Goal: Communication & Community: Participate in discussion

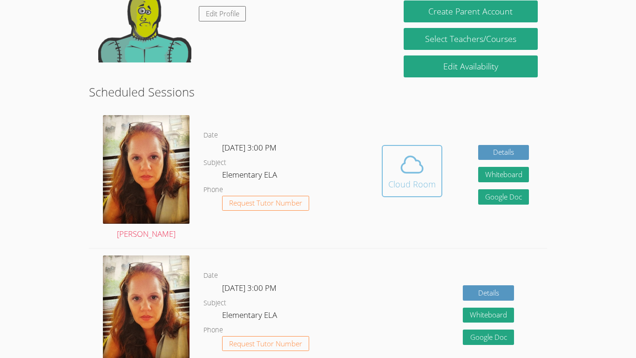
scroll to position [177, 0]
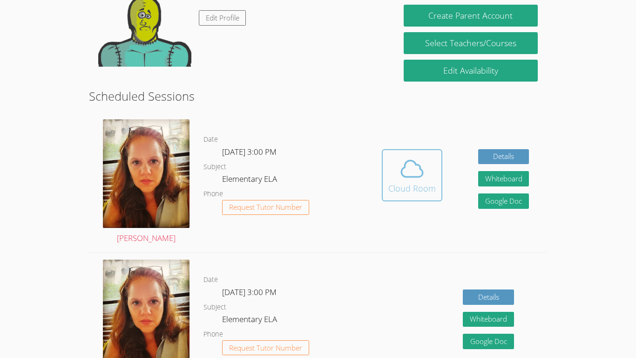
click at [402, 183] on div "Cloud Room" at bounding box center [412, 188] width 48 height 13
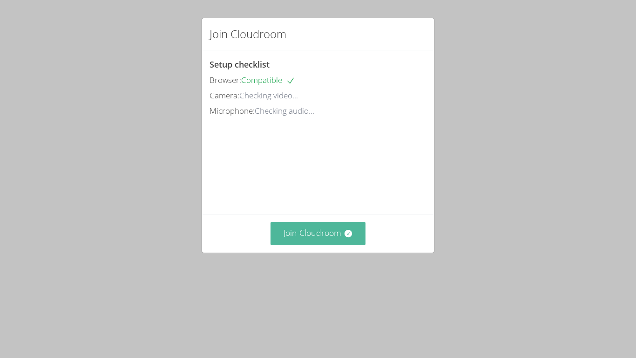
click at [318, 245] on button "Join Cloudroom" at bounding box center [318, 233] width 95 height 23
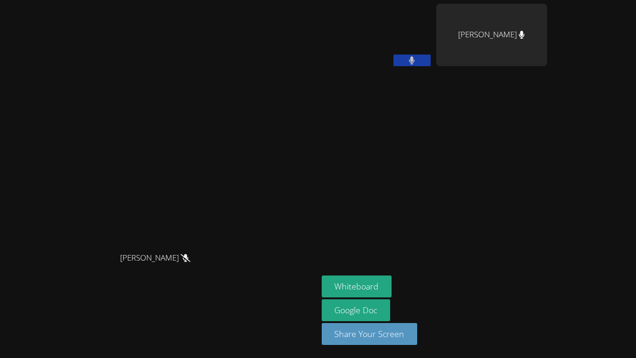
click at [89, 83] on video at bounding box center [159, 160] width 140 height 175
click at [392, 292] on button "Whiteboard" at bounding box center [357, 286] width 70 height 22
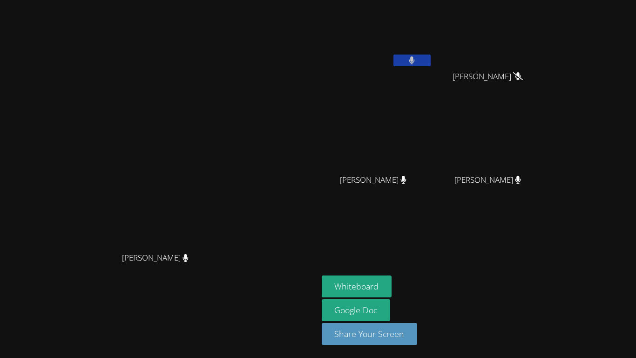
click at [547, 145] on video at bounding box center [491, 138] width 111 height 62
drag, startPoint x: 591, startPoint y: 180, endPoint x: 545, endPoint y: 178, distance: 46.6
click at [545, 178] on div "Mason Shaw" at bounding box center [491, 188] width 111 height 37
click at [539, 161] on div at bounding box center [539, 161] width 0 height 0
click at [573, 0] on div "Close" at bounding box center [318, 0] width 636 height 0
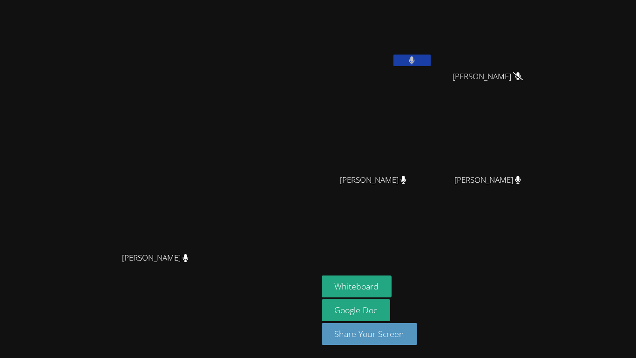
click at [523, 80] on span "Myles Shaw" at bounding box center [488, 77] width 70 height 14
drag, startPoint x: 584, startPoint y: 77, endPoint x: 538, endPoint y: 88, distance: 46.4
click at [538, 88] on div "Myles Shaw" at bounding box center [491, 84] width 111 height 37
click at [532, 82] on div at bounding box center [532, 82] width 0 height 0
click at [186, 0] on div at bounding box center [93, 0] width 186 height 0
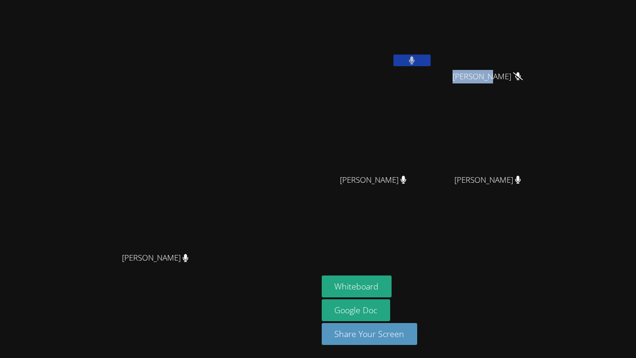
click at [567, 0] on div "Close" at bounding box center [318, 0] width 636 height 0
click at [547, 91] on div "Myles Shaw" at bounding box center [491, 84] width 111 height 37
drag, startPoint x: 469, startPoint y: 181, endPoint x: 438, endPoint y: 183, distance: 31.3
click at [407, 183] on span "Feili Liang" at bounding box center [373, 180] width 67 height 14
click at [432, 185] on div at bounding box center [432, 185] width 0 height 0
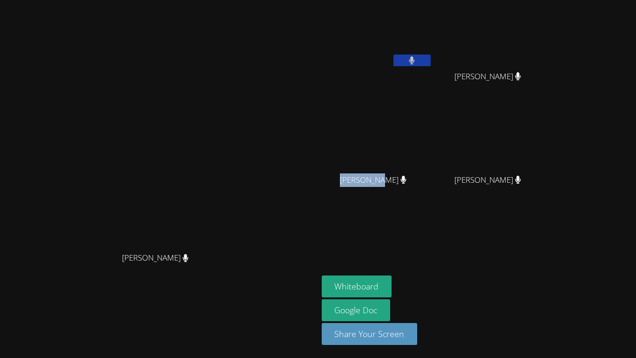
click at [186, 0] on div at bounding box center [93, 0] width 186 height 0
click at [502, 0] on div "Close" at bounding box center [318, 0] width 636 height 0
click at [427, 190] on div "Feili Liang" at bounding box center [377, 188] width 111 height 37
click at [211, 244] on video at bounding box center [159, 160] width 140 height 175
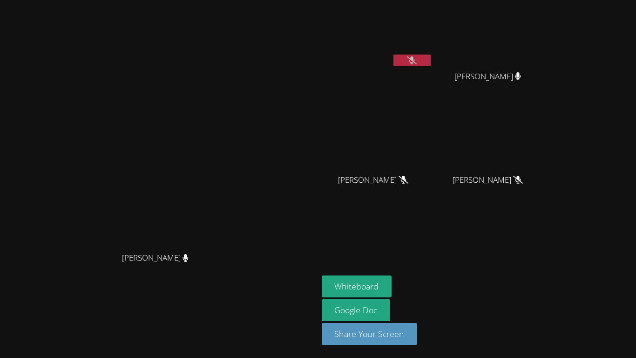
click at [431, 61] on button at bounding box center [412, 60] width 37 height 12
click at [431, 67] on div at bounding box center [412, 61] width 37 height 14
click at [431, 57] on button at bounding box center [412, 60] width 37 height 12
click at [433, 78] on div "Mohammad Nazari" at bounding box center [377, 54] width 111 height 100
click at [431, 62] on button at bounding box center [412, 60] width 37 height 12
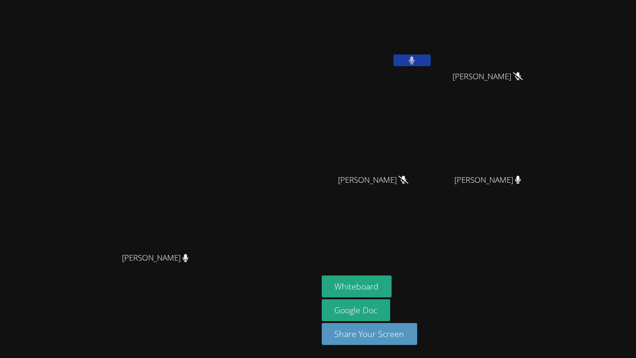
click at [431, 62] on button at bounding box center [412, 60] width 37 height 12
click at [433, 63] on video at bounding box center [377, 35] width 111 height 62
click at [431, 61] on button at bounding box center [412, 60] width 37 height 12
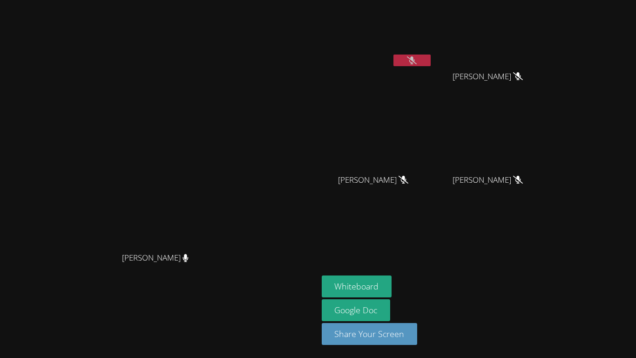
drag, startPoint x: 494, startPoint y: 61, endPoint x: 496, endPoint y: 53, distance: 8.1
click at [433, 53] on div "Mohammad Nazari" at bounding box center [377, 37] width 111 height 67
click at [431, 55] on button at bounding box center [412, 60] width 37 height 12
click at [431, 54] on button at bounding box center [412, 60] width 37 height 12
click at [417, 58] on icon at bounding box center [412, 60] width 10 height 8
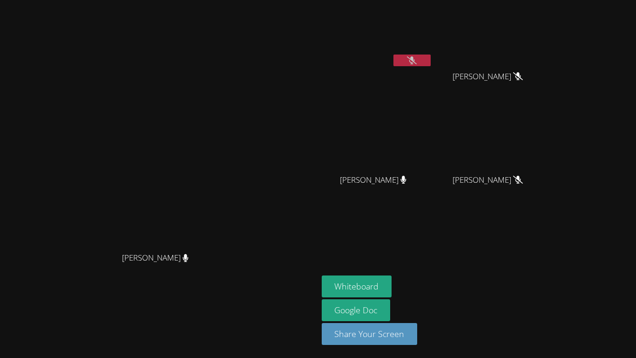
click at [433, 54] on video at bounding box center [377, 35] width 111 height 62
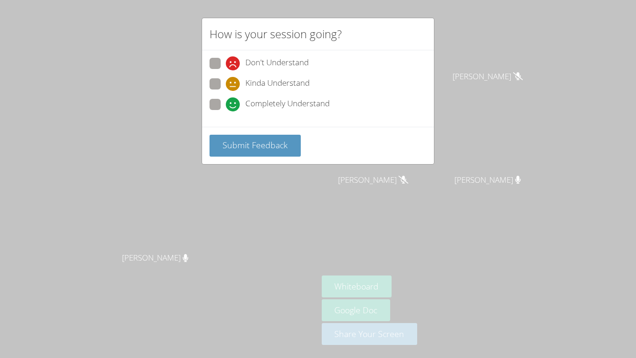
click at [226, 111] on span at bounding box center [226, 111] width 0 height 0
click at [226, 107] on input "Completely Understand" at bounding box center [230, 103] width 8 height 8
radio input "true"
click at [242, 152] on button "Submit Feedback" at bounding box center [255, 146] width 91 height 22
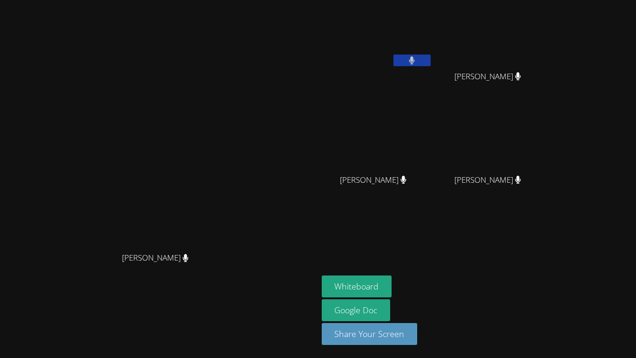
click at [433, 170] on div "Feili Liang" at bounding box center [377, 188] width 111 height 37
click at [433, 131] on video at bounding box center [377, 138] width 111 height 62
click at [433, 132] on video at bounding box center [377, 138] width 111 height 62
click at [433, 134] on video at bounding box center [377, 138] width 111 height 62
click at [433, 140] on video at bounding box center [377, 138] width 111 height 62
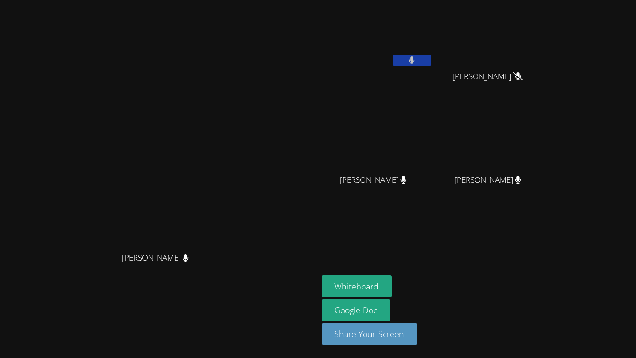
click at [433, 138] on video at bounding box center [377, 138] width 111 height 62
click at [433, 139] on video at bounding box center [377, 138] width 111 height 62
click at [433, 145] on video at bounding box center [377, 138] width 111 height 62
click at [433, 143] on video at bounding box center [377, 138] width 111 height 62
click at [229, 224] on video at bounding box center [159, 160] width 140 height 175
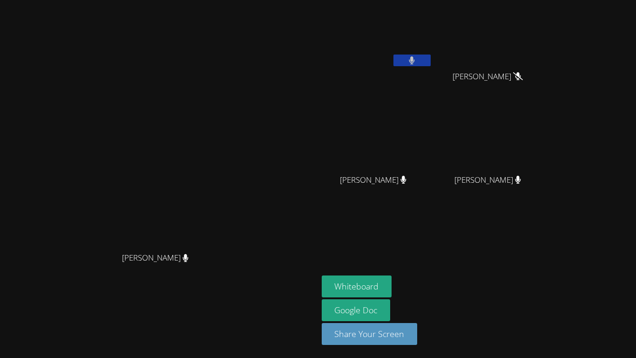
click at [229, 224] on video at bounding box center [159, 160] width 140 height 175
